Goal: Connect with others: Connect with others

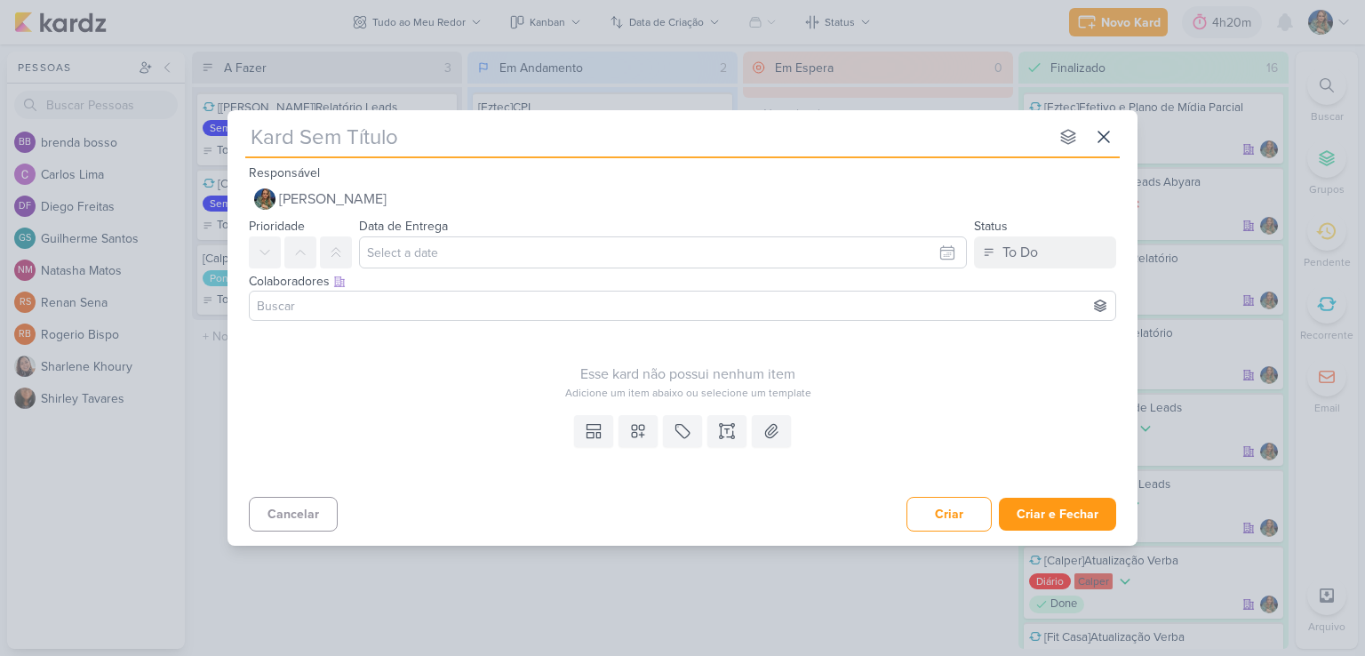
click at [1111, 26] on div "nenhum grupo disponível esc Responsável [PERSON_NAME] Nenhum contato encontrado…" at bounding box center [682, 328] width 1365 height 656
click at [468, 137] on input "text" at bounding box center [647, 137] width 804 height 32
type input "[Ezt"
type input "[Eztec"
type input "[Eztec]"
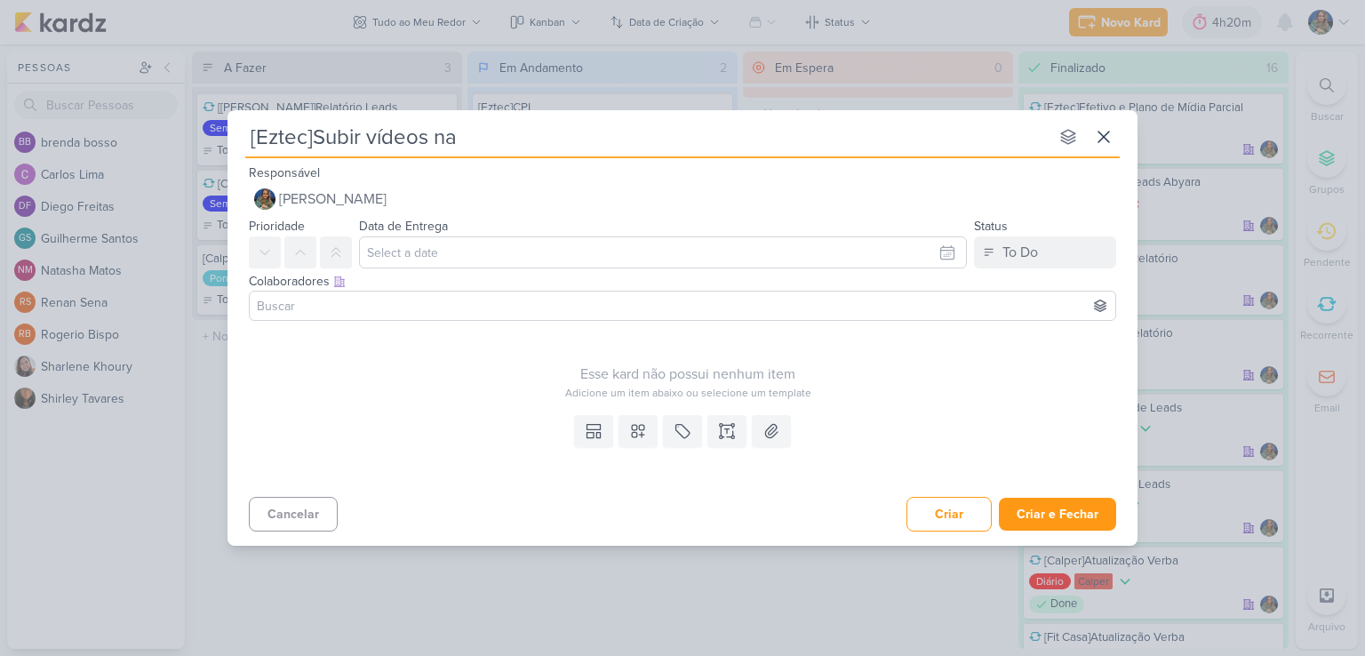
type input "[Eztec]Subir vídeos na"
type input "[Eztec]Subir vídeos na Demand Gen SC"
type input "[Eztec]Subir vídeos na Demand Gen SCS"
click at [637, 428] on icon at bounding box center [638, 431] width 18 height 18
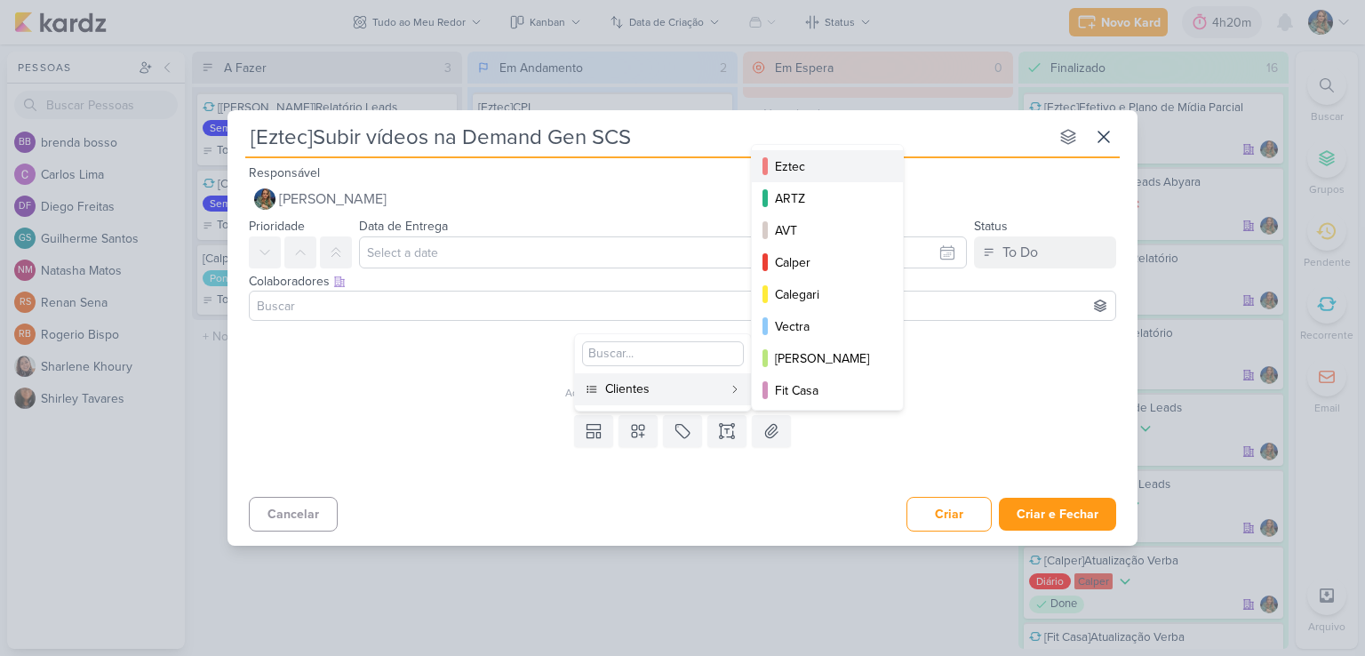
click at [811, 168] on div "Eztec" at bounding box center [828, 166] width 107 height 19
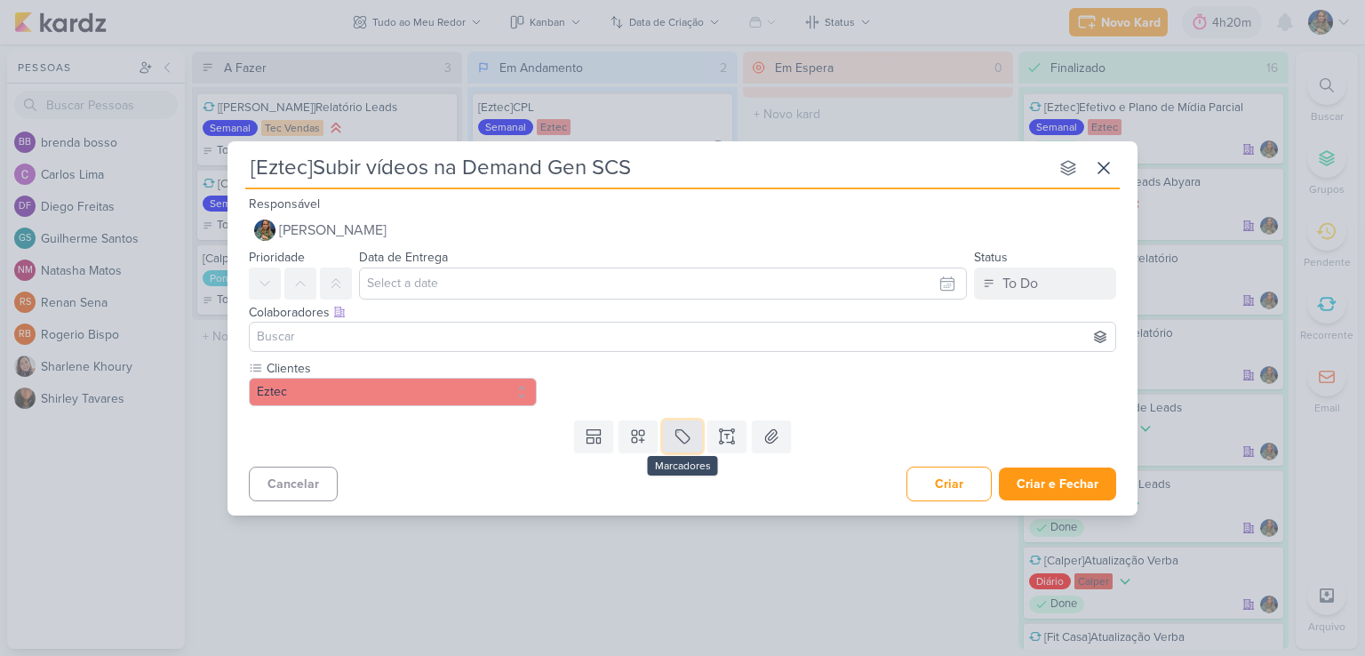
click at [678, 436] on icon at bounding box center [683, 437] width 18 height 18
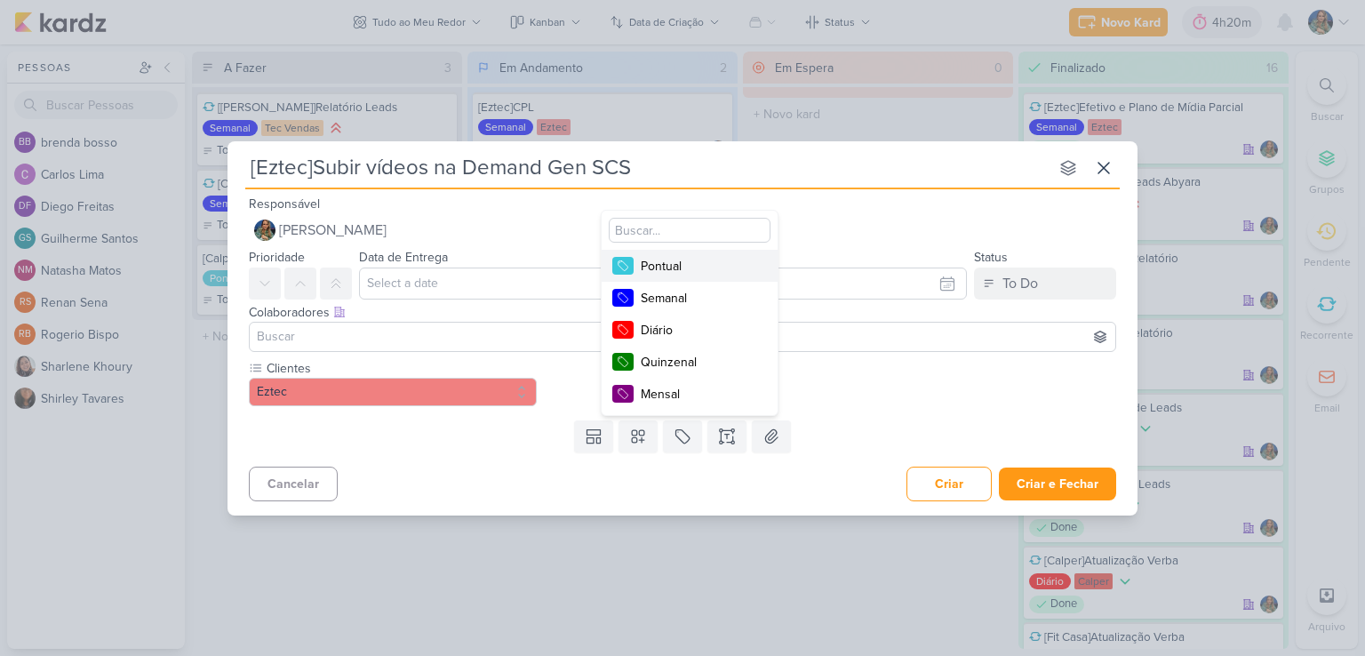
click at [665, 269] on div "Pontual" at bounding box center [699, 266] width 116 height 19
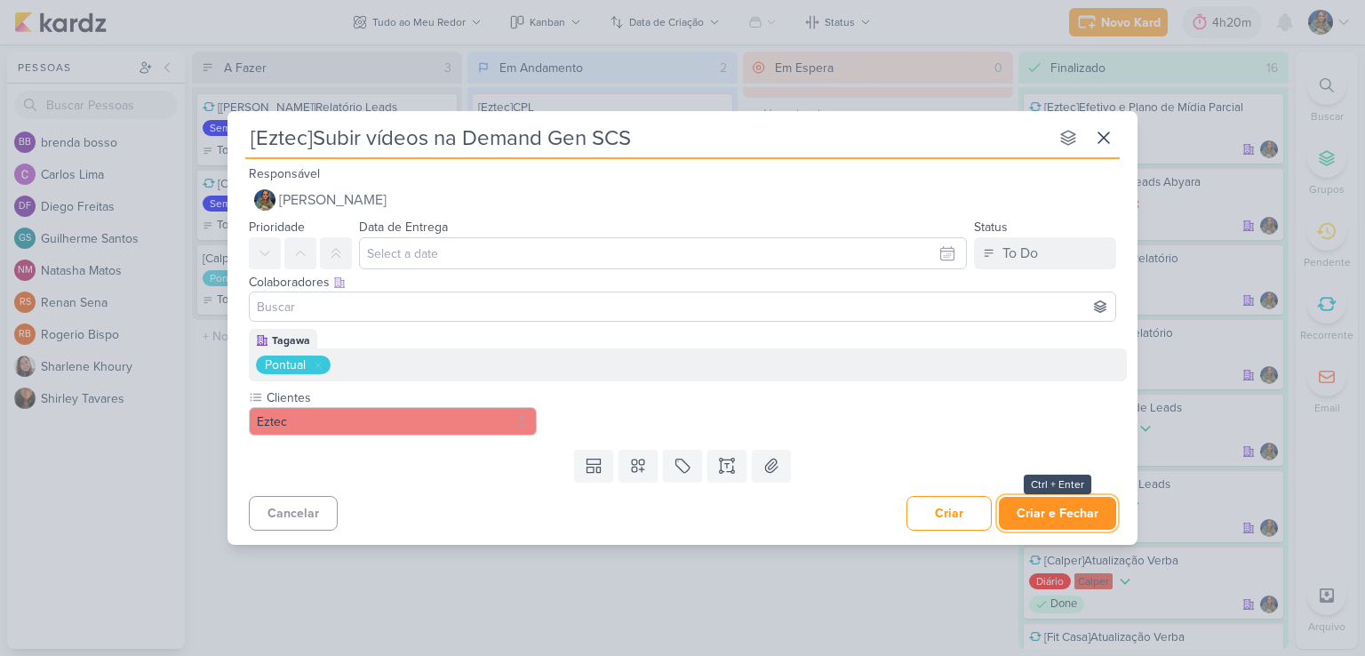
click at [1043, 512] on button "Criar e Fechar" at bounding box center [1057, 513] width 117 height 33
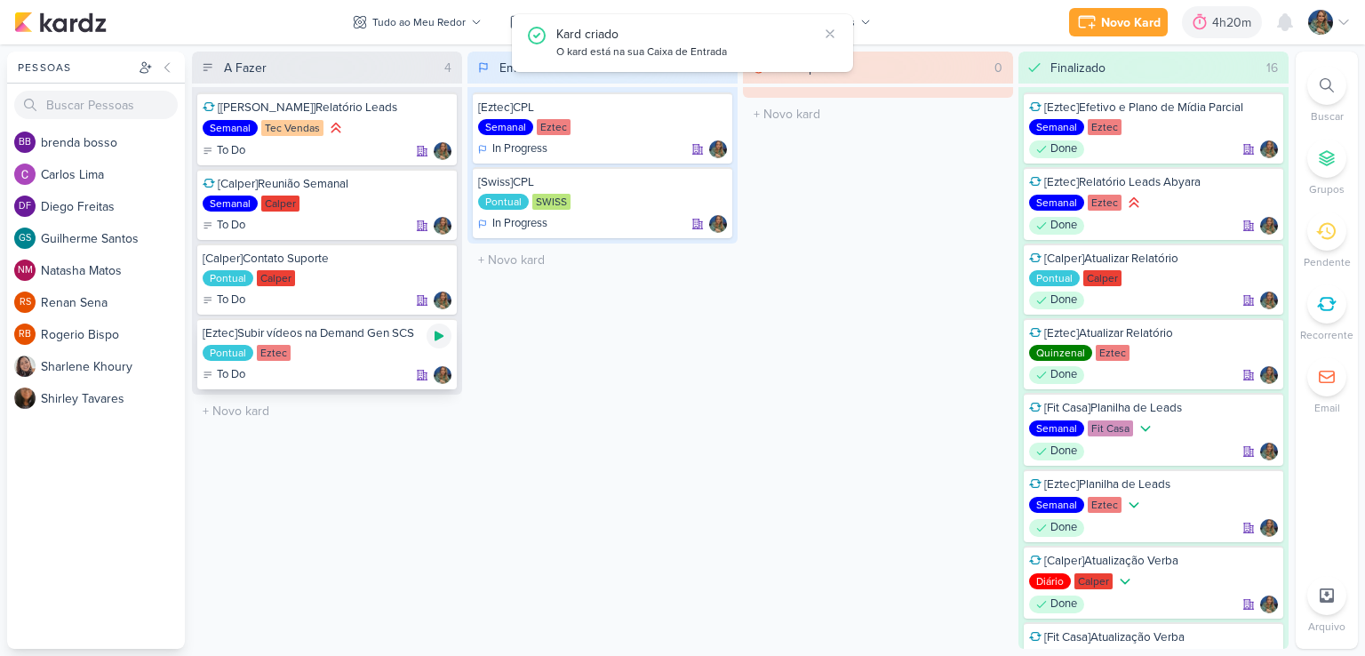
click at [433, 336] on icon at bounding box center [439, 336] width 14 height 14
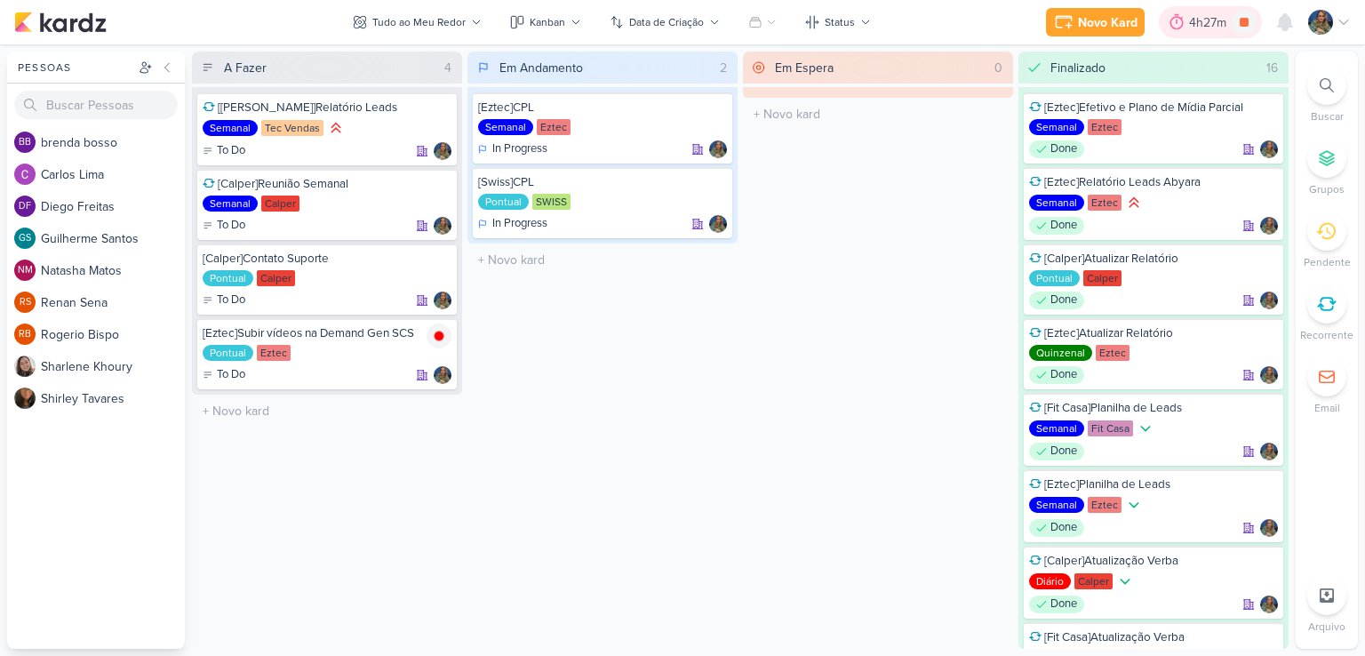
click at [1198, 30] on div "4h27m" at bounding box center [1210, 22] width 43 height 19
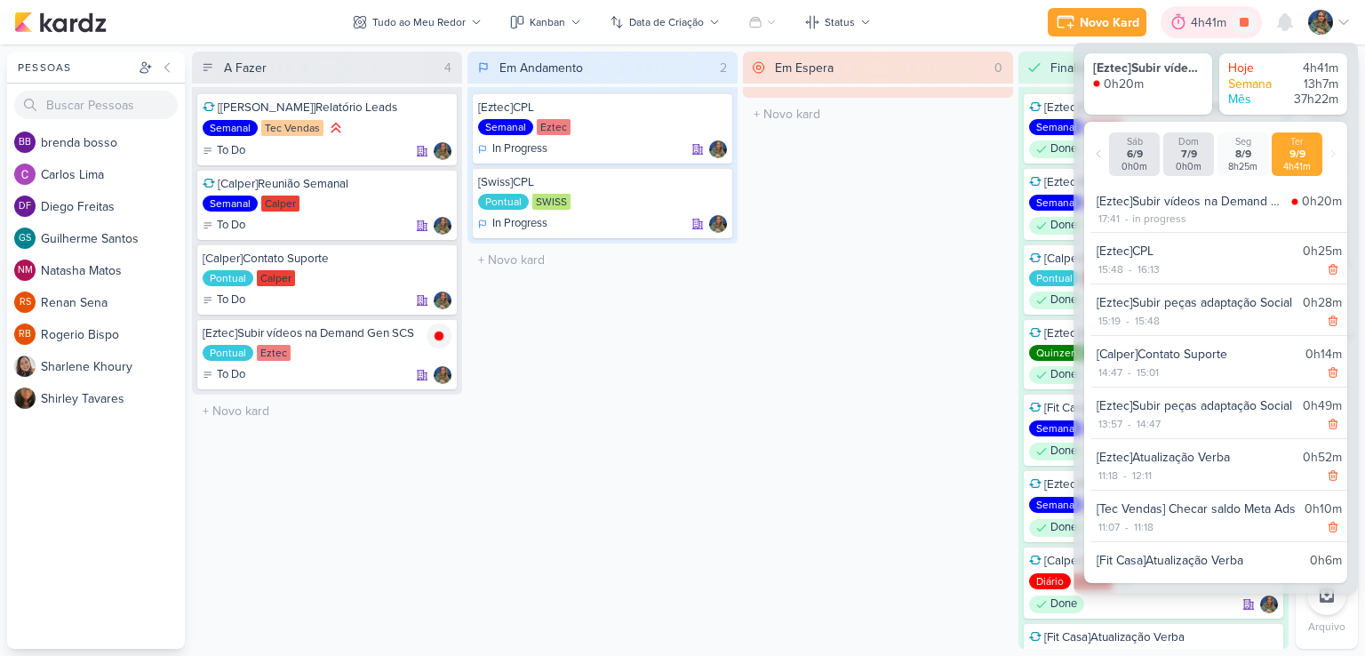
click at [1198, 30] on div "4h41m" at bounding box center [1211, 22] width 41 height 19
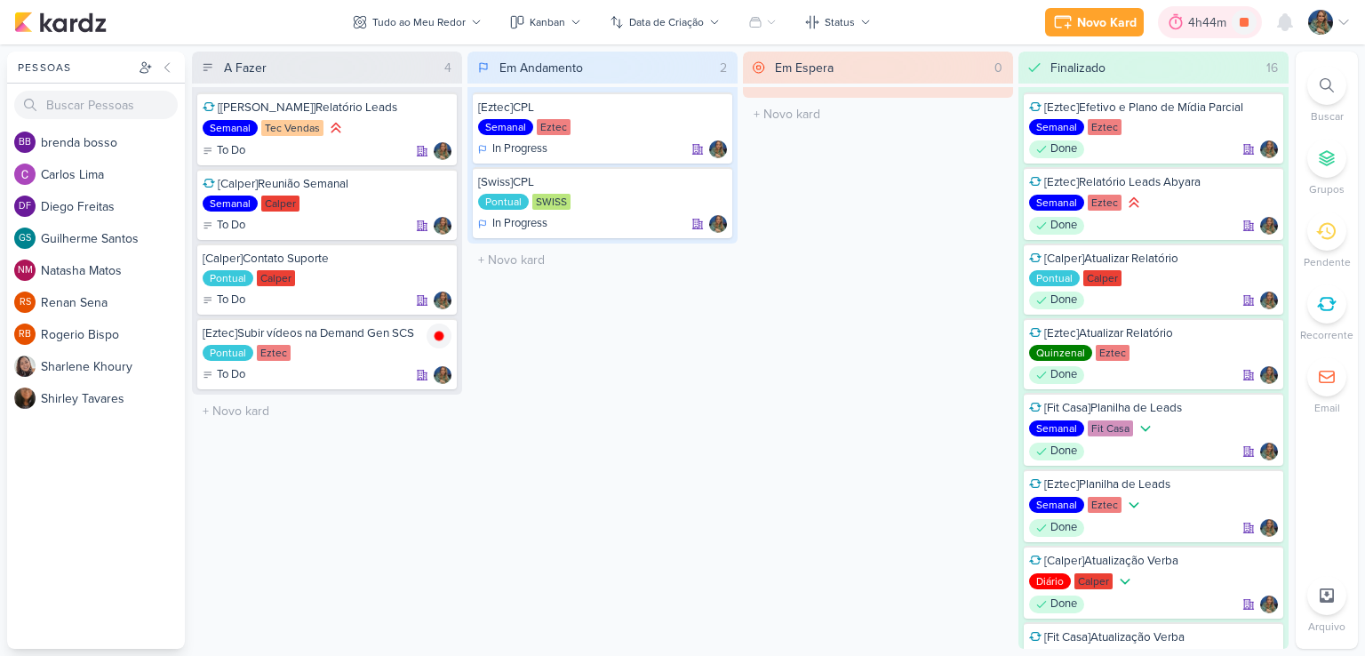
click at [1203, 25] on div "4h44m" at bounding box center [1210, 22] width 44 height 19
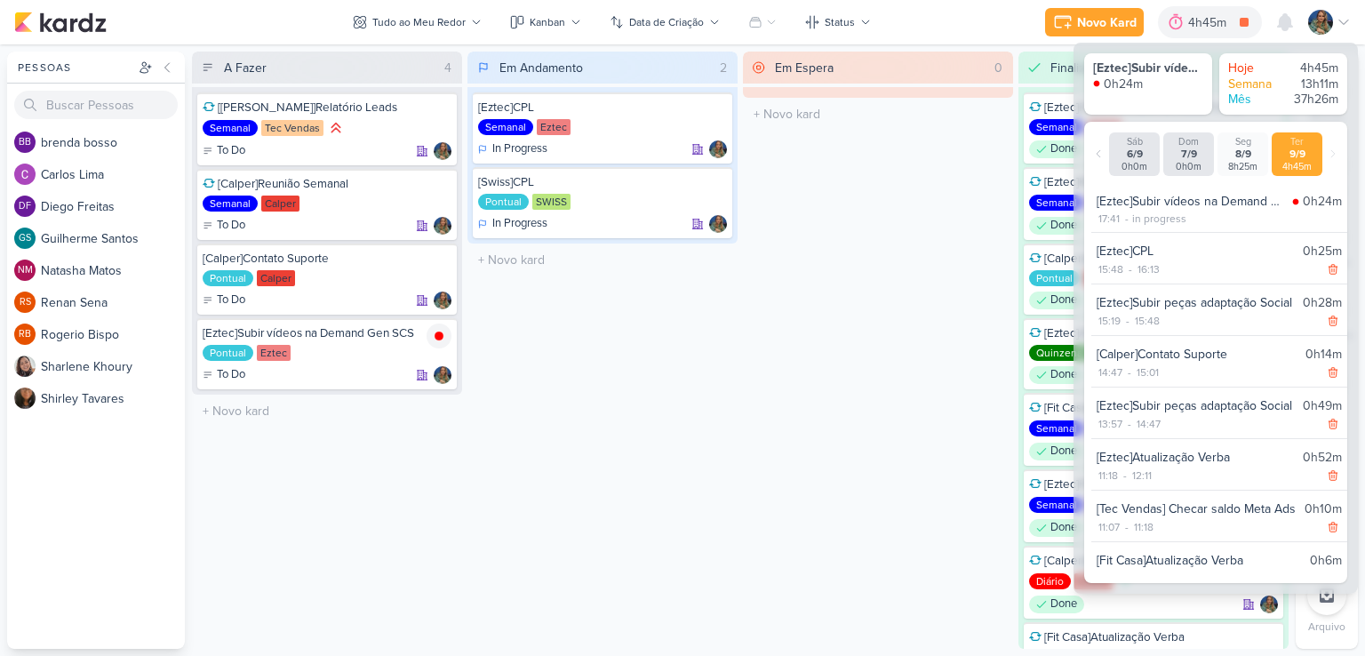
click at [702, 341] on div "Em Andamento 2 [Eztec]CPL Semanal Eztec In Progress" at bounding box center [603, 350] width 270 height 597
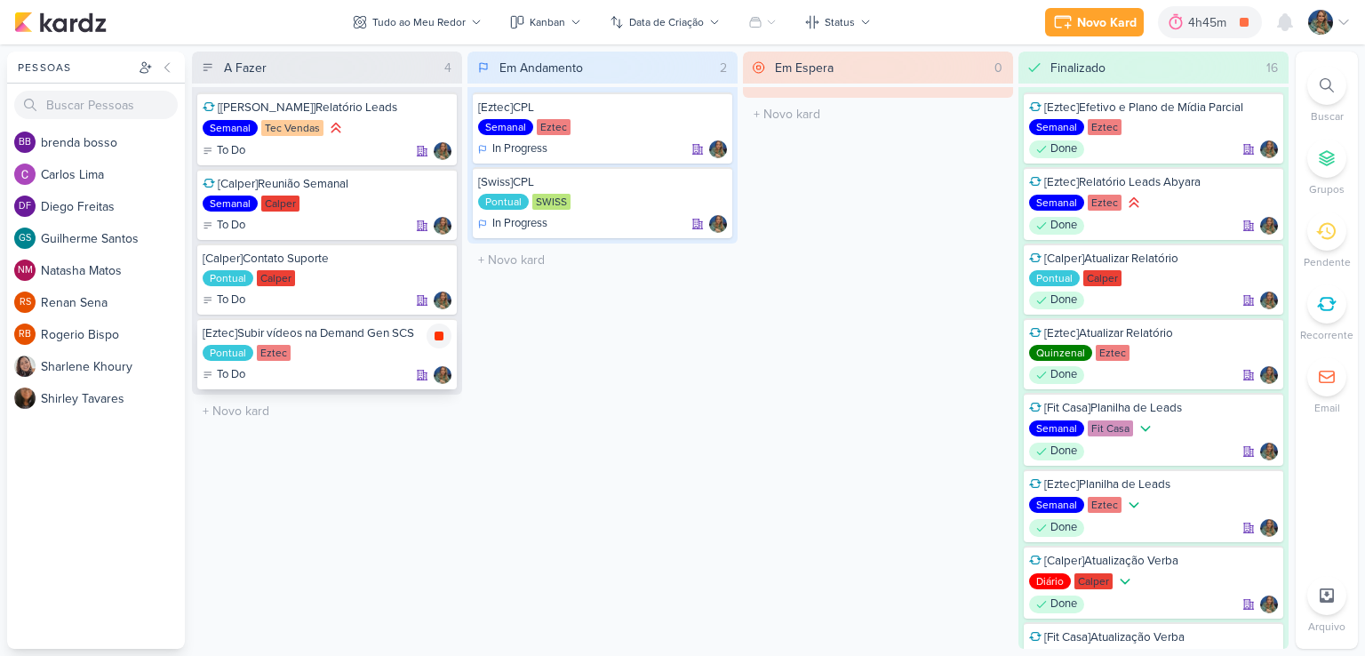
click at [438, 334] on icon at bounding box center [439, 336] width 9 height 9
